Goal: Information Seeking & Learning: Learn about a topic

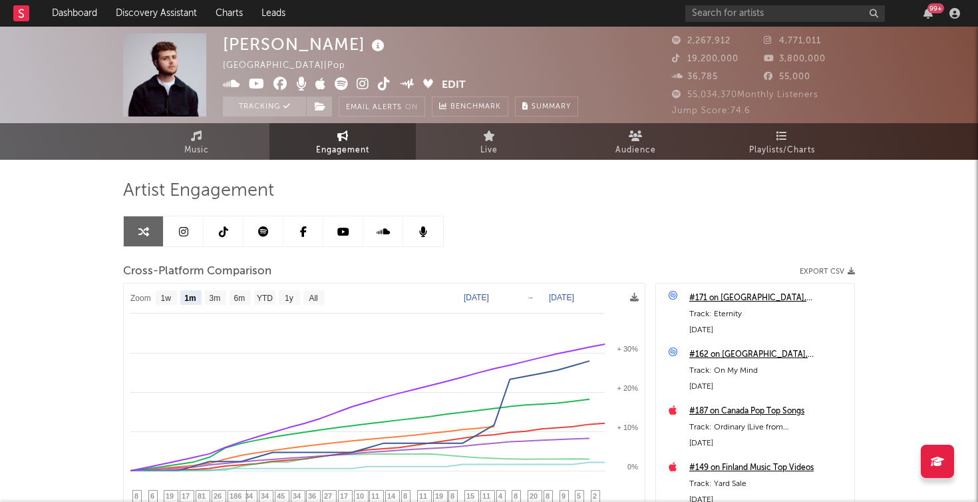
select select "1m"
click at [21, 7] on rect at bounding box center [21, 13] width 16 height 16
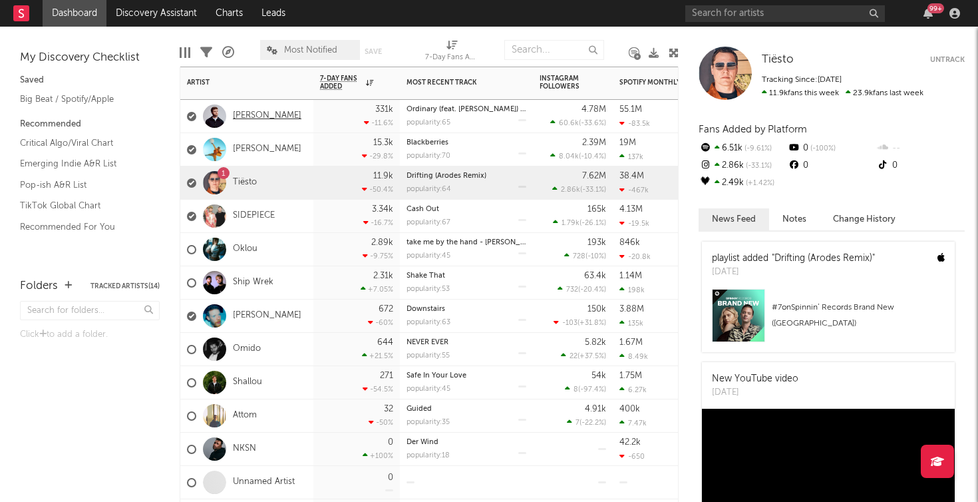
click at [264, 118] on link "[PERSON_NAME]" at bounding box center [267, 115] width 69 height 11
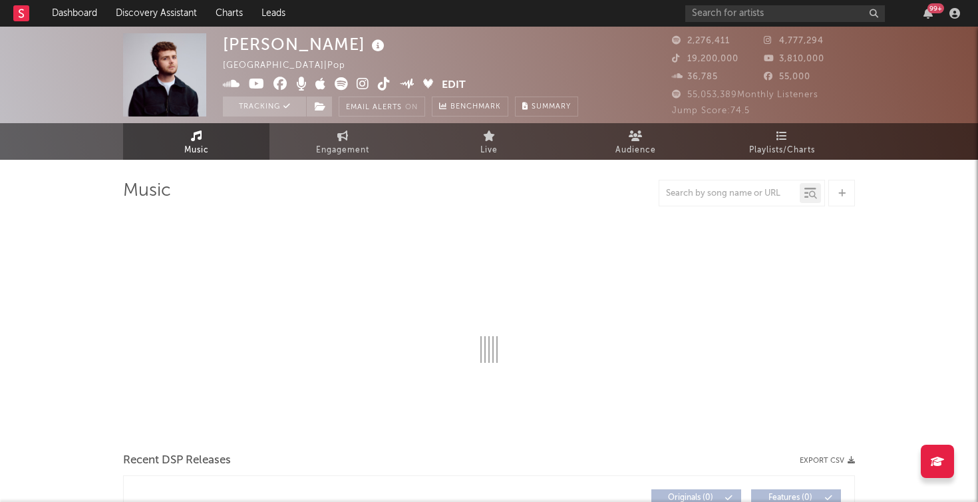
select select "6m"
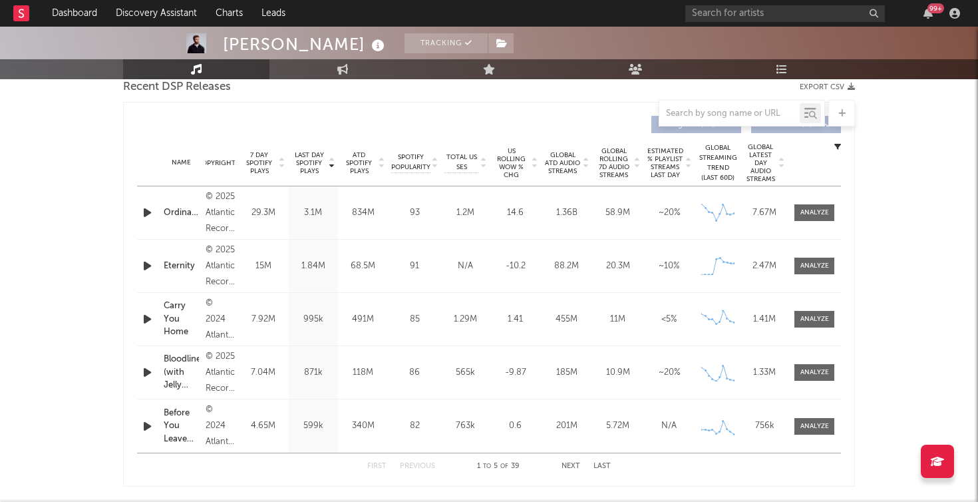
scroll to position [481, 0]
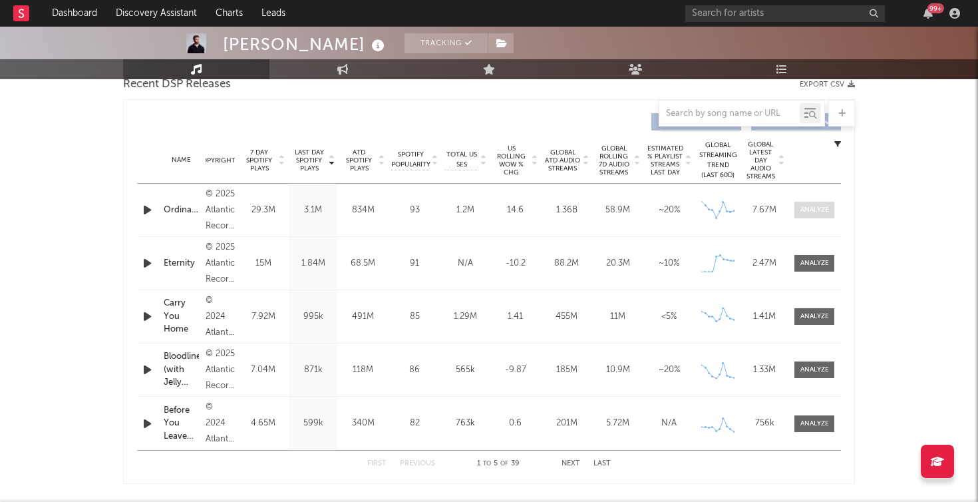
click at [813, 212] on div at bounding box center [815, 210] width 29 height 10
select select "6m"
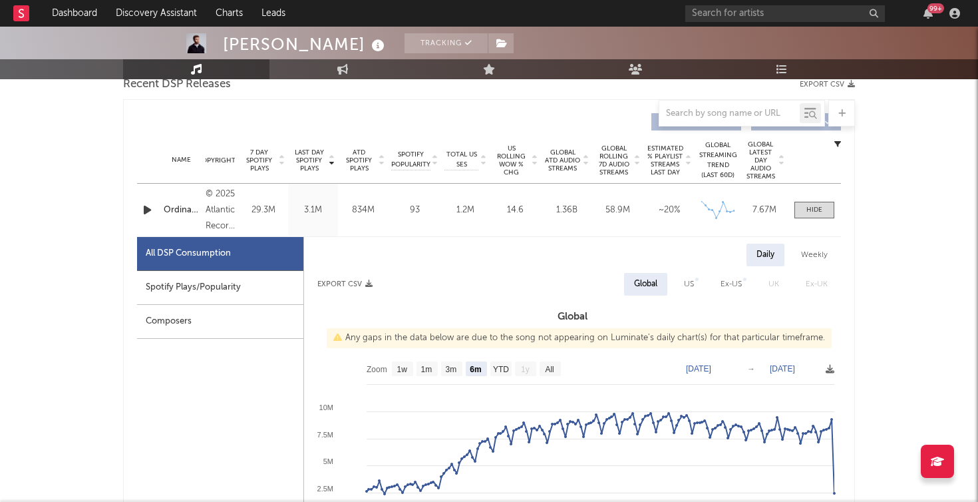
click at [205, 287] on div "Spotify Plays/Popularity" at bounding box center [220, 288] width 166 height 34
select select "6m"
select select "1w"
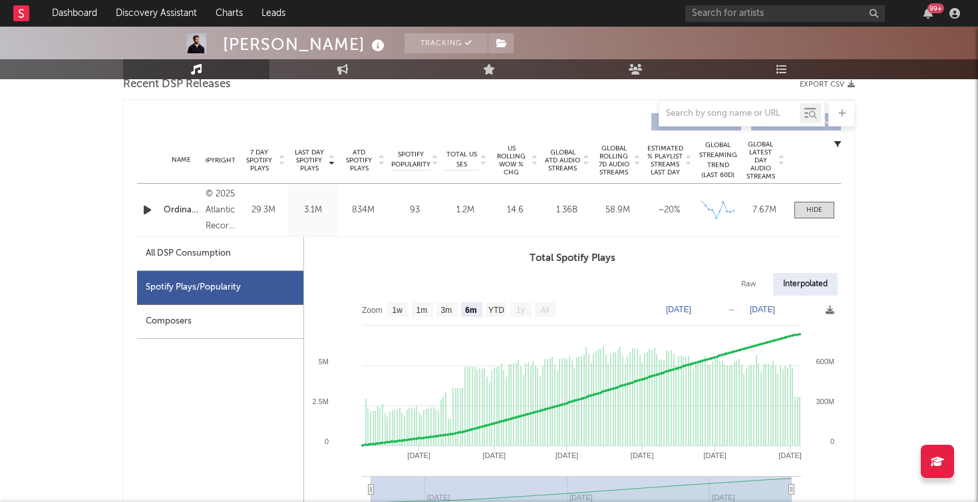
click at [202, 256] on div "All DSP Consumption" at bounding box center [188, 254] width 85 height 16
select select "6m"
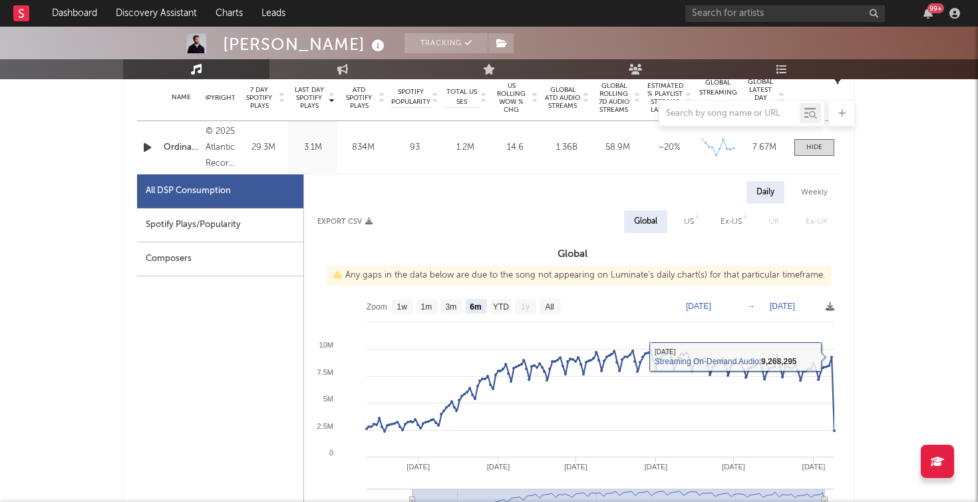
scroll to position [539, 0]
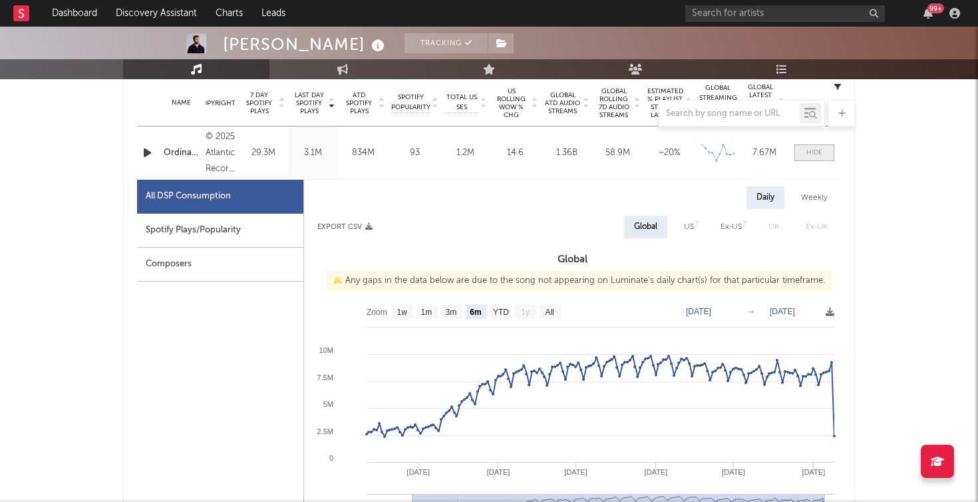
click at [819, 152] on div at bounding box center [815, 153] width 16 height 10
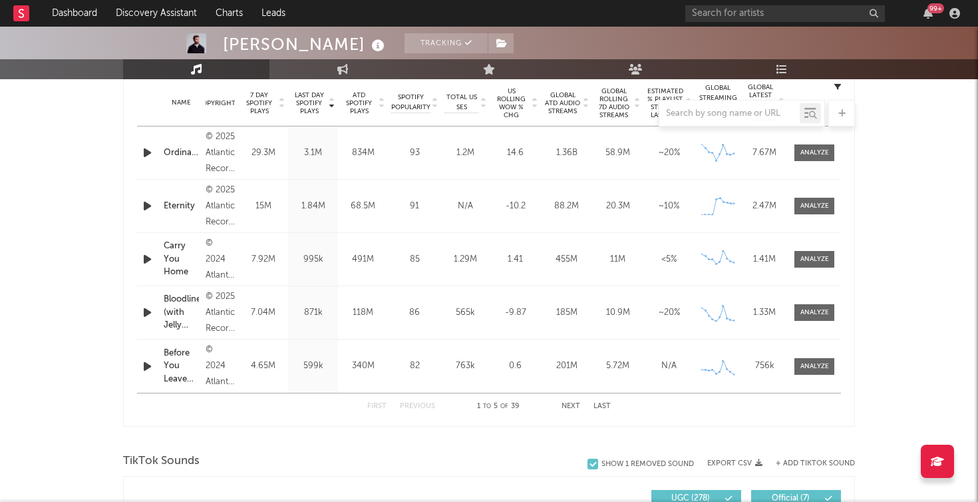
click at [568, 406] on button "Next" at bounding box center [571, 406] width 19 height 7
click at [421, 405] on button "Previous" at bounding box center [417, 406] width 35 height 7
click at [570, 408] on button "Next" at bounding box center [571, 406] width 19 height 7
click at [431, 403] on button "Previous" at bounding box center [417, 406] width 35 height 7
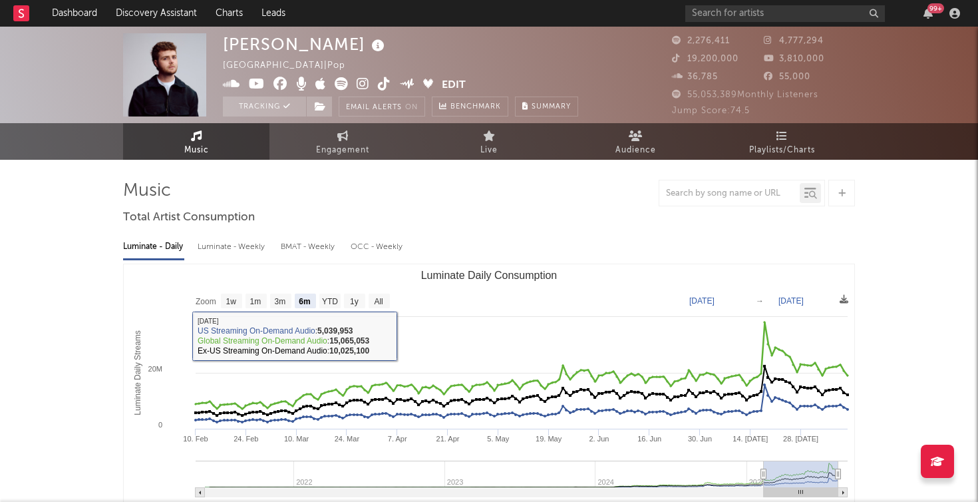
scroll to position [0, 0]
